Goal: Find specific page/section: Find specific page/section

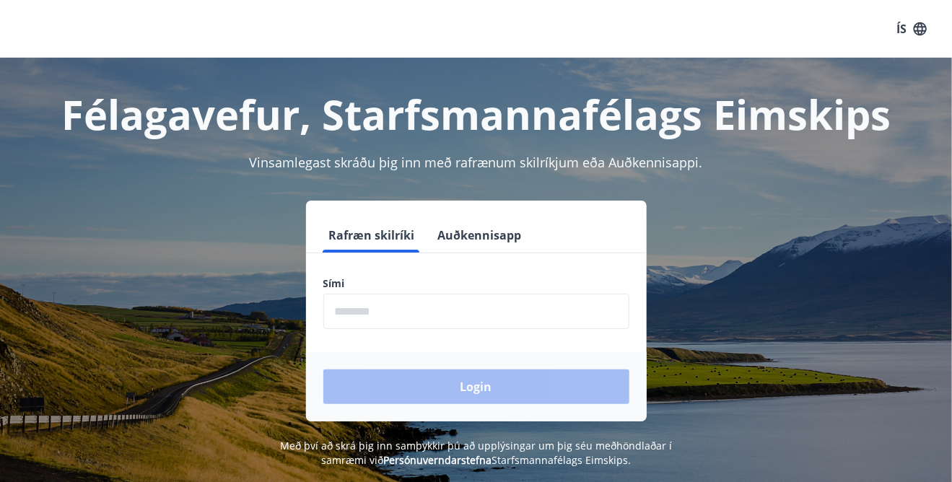
click at [435, 315] on input "phone" at bounding box center [476, 311] width 306 height 35
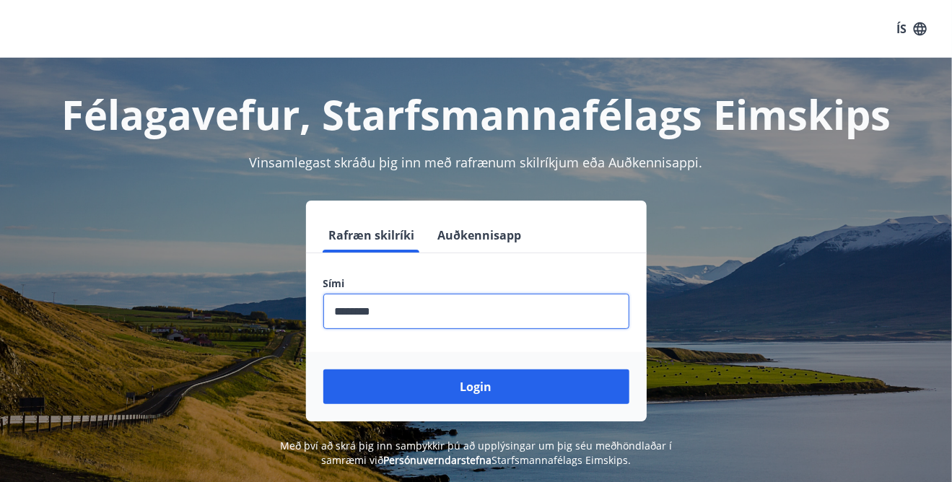
type input "********"
click at [323, 370] on button "Login" at bounding box center [476, 387] width 306 height 35
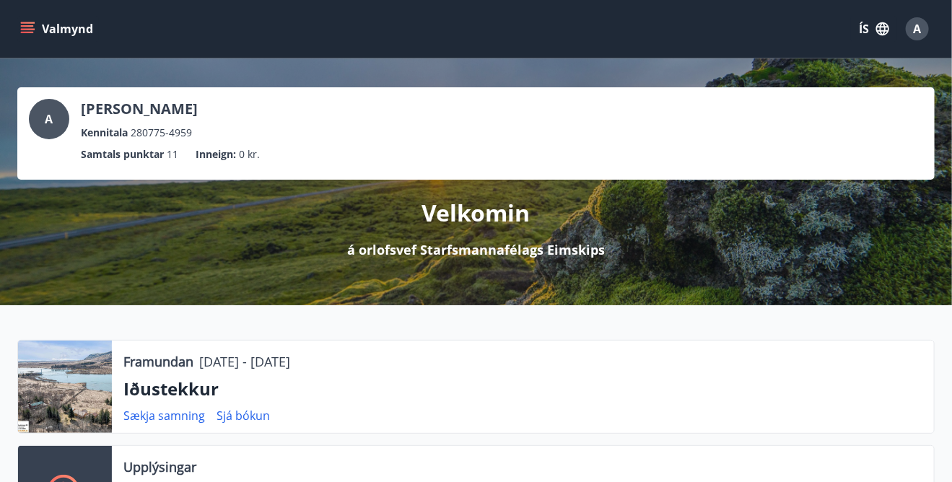
click at [45, 30] on button "Valmynd" at bounding box center [58, 29] width 82 height 26
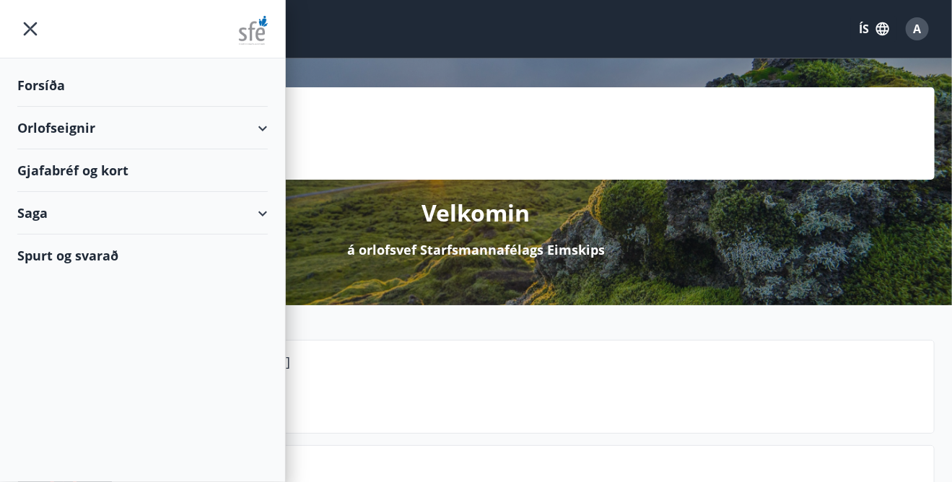
click at [64, 170] on div "Gjafabréf og kort" at bounding box center [142, 170] width 250 height 43
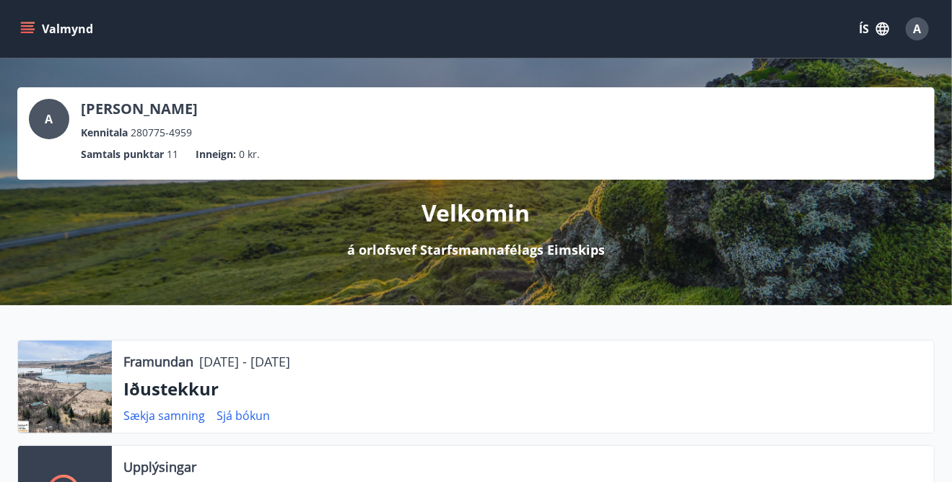
click at [920, 28] on span "A" at bounding box center [918, 29] width 8 height 16
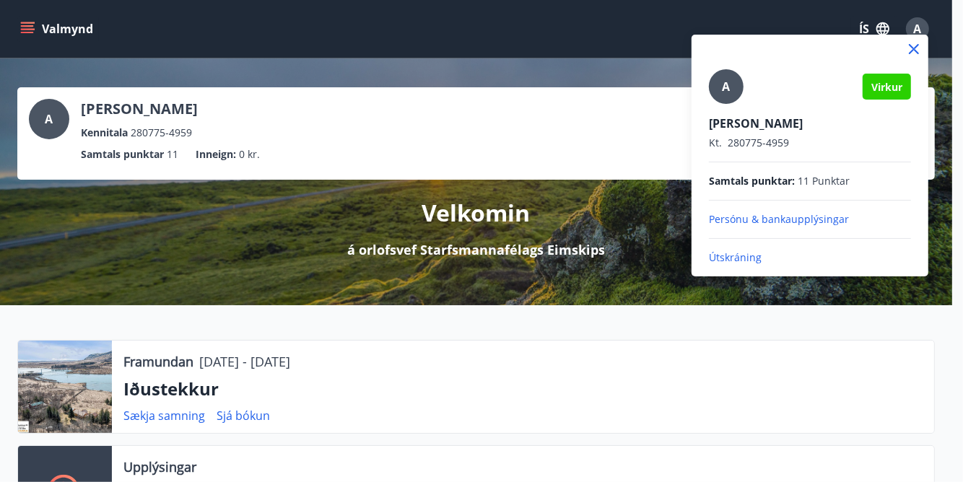
click at [722, 255] on p "Útskráning" at bounding box center [810, 257] width 202 height 14
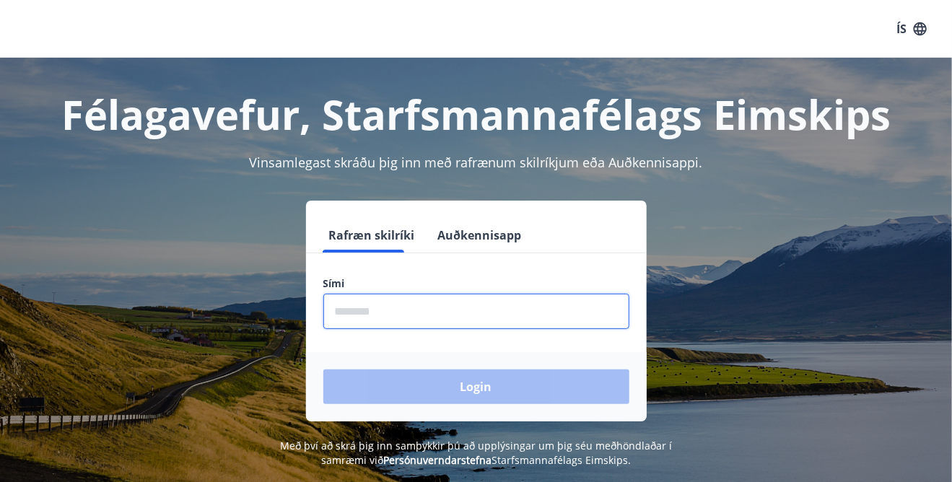
click at [362, 305] on input "phone" at bounding box center [476, 311] width 306 height 35
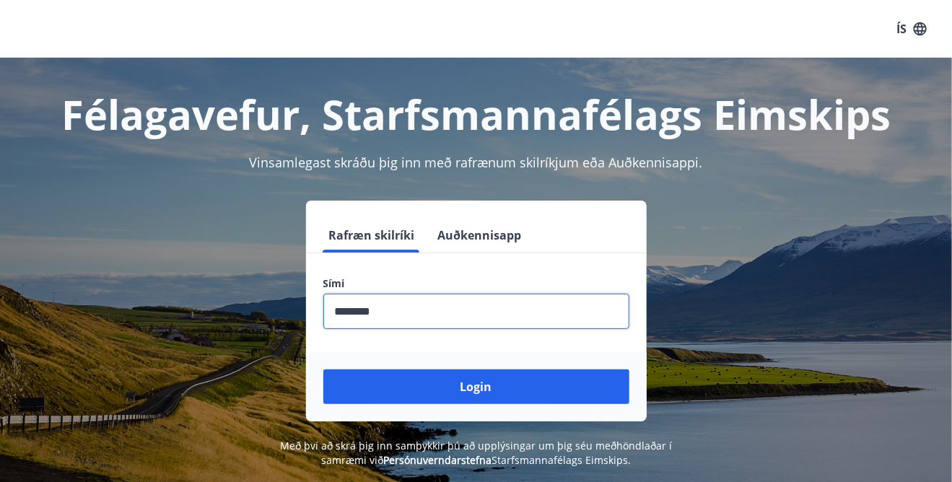
type input "********"
click at [323, 370] on button "Login" at bounding box center [476, 387] width 306 height 35
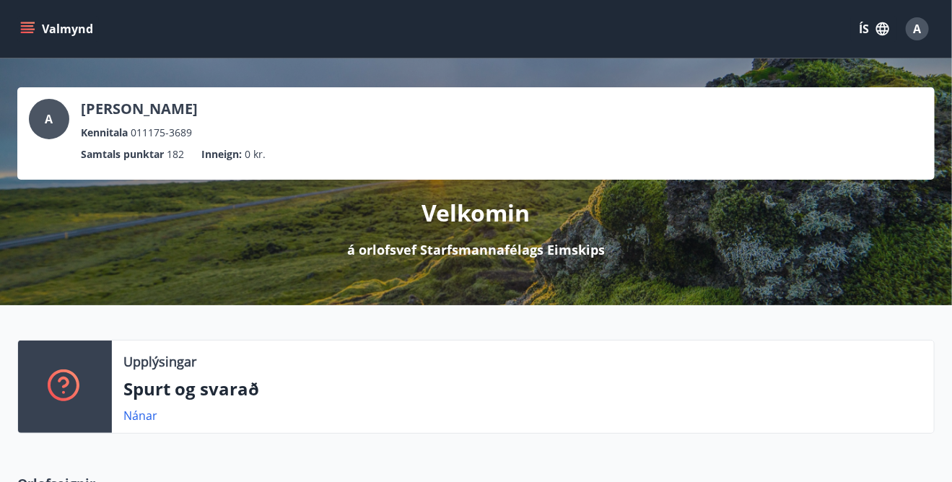
click at [35, 34] on button "Valmynd" at bounding box center [58, 29] width 82 height 26
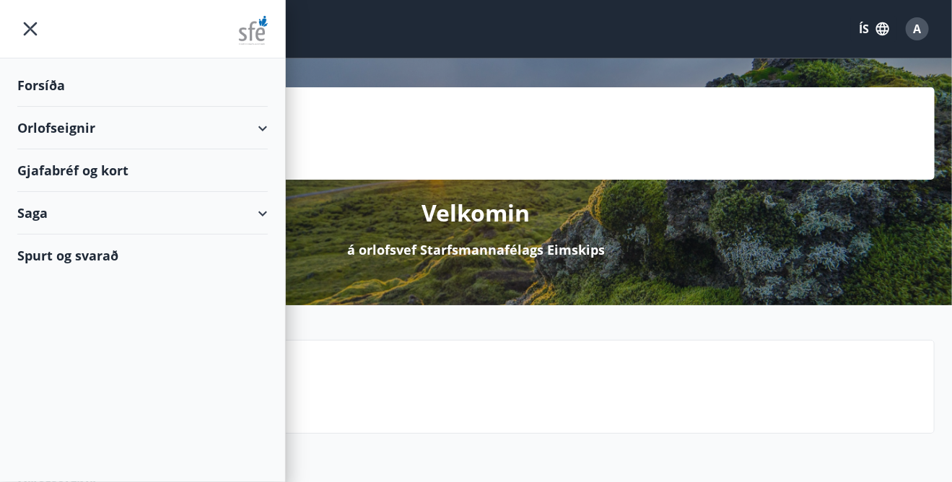
click at [65, 170] on div "Gjafabréf og kort" at bounding box center [142, 170] width 250 height 43
click at [48, 129] on div "Orlofseignir" at bounding box center [142, 128] width 250 height 43
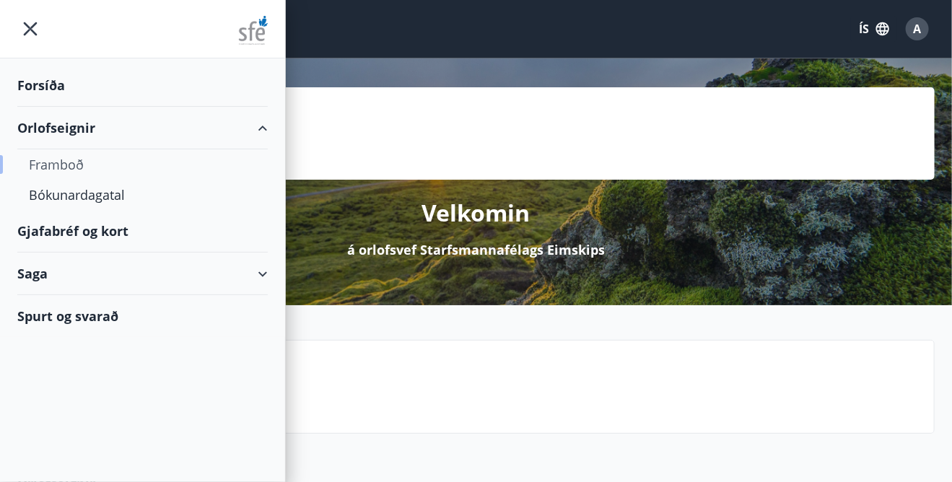
click at [58, 165] on div "Framboð" at bounding box center [142, 164] width 227 height 30
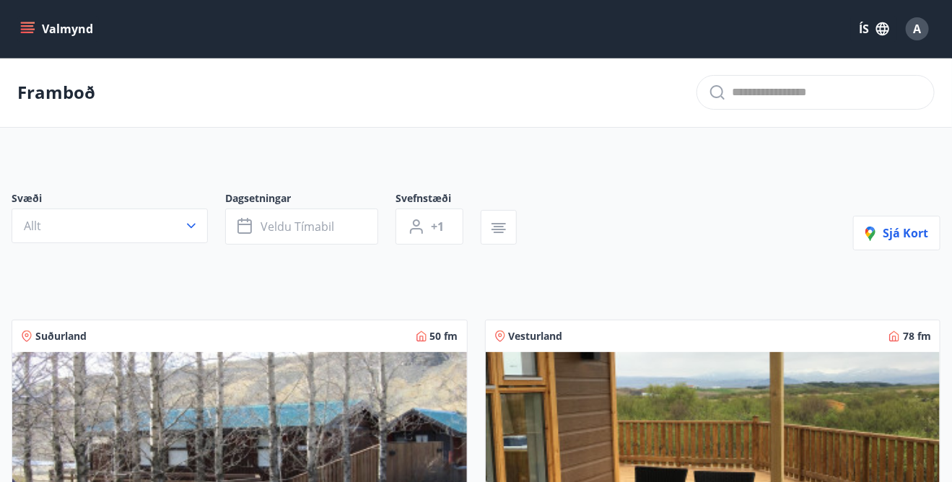
click at [691, 127] on div "Framboð" at bounding box center [476, 93] width 952 height 70
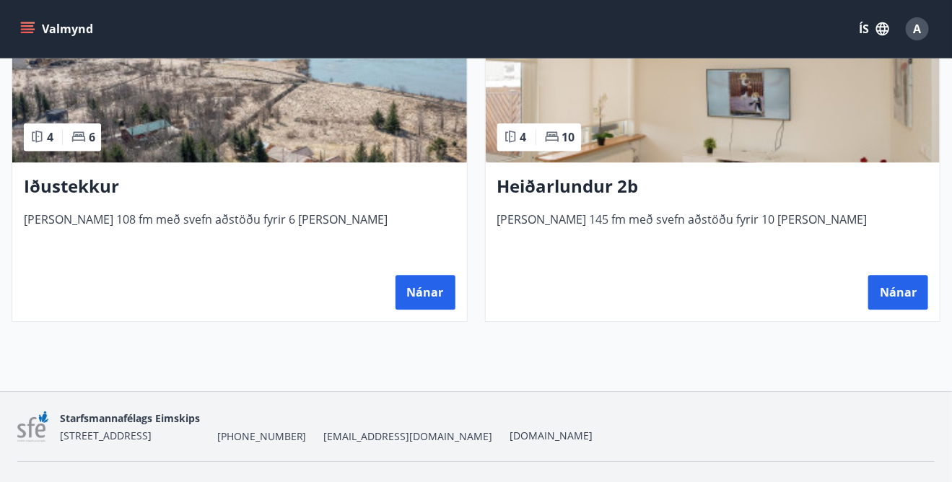
scroll to position [1575, 0]
